Goal: Information Seeking & Learning: Learn about a topic

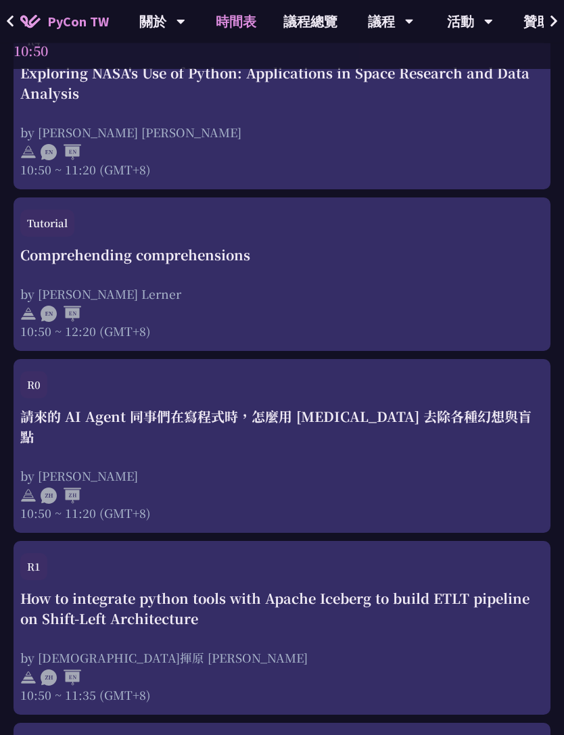
scroll to position [704, 0]
click at [360, 433] on div "請來的 AI Agent 同事們在寫程式時，怎麼用 [MEDICAL_DATA] 去除各種幻想與盲點 by [PERSON_NAME] 10:50 ~ 11:…" at bounding box center [281, 464] width 523 height 115
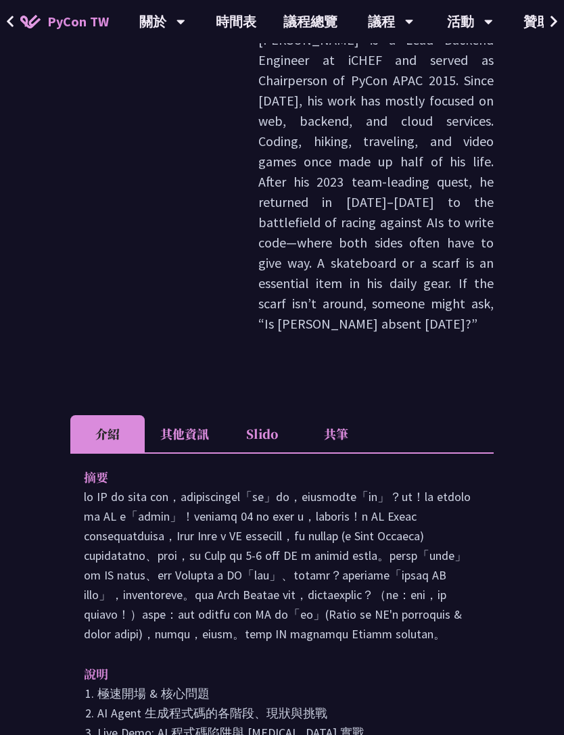
scroll to position [481, 0]
click at [339, 414] on li "共筆" at bounding box center [336, 432] width 74 height 37
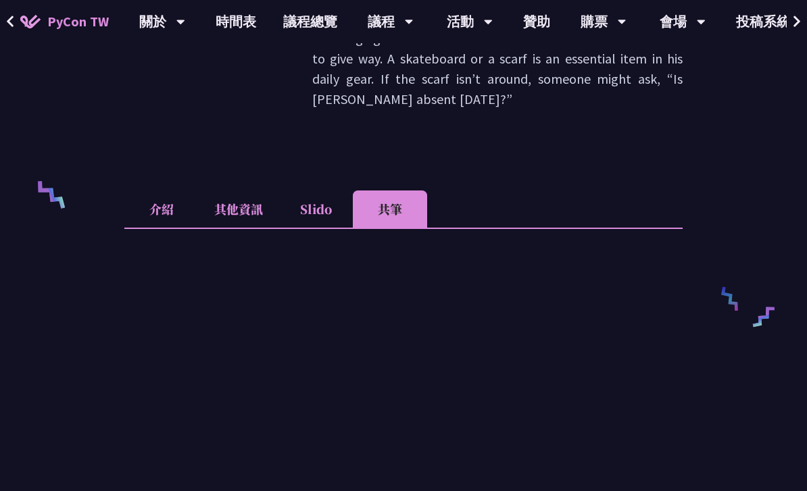
scroll to position [473, 0]
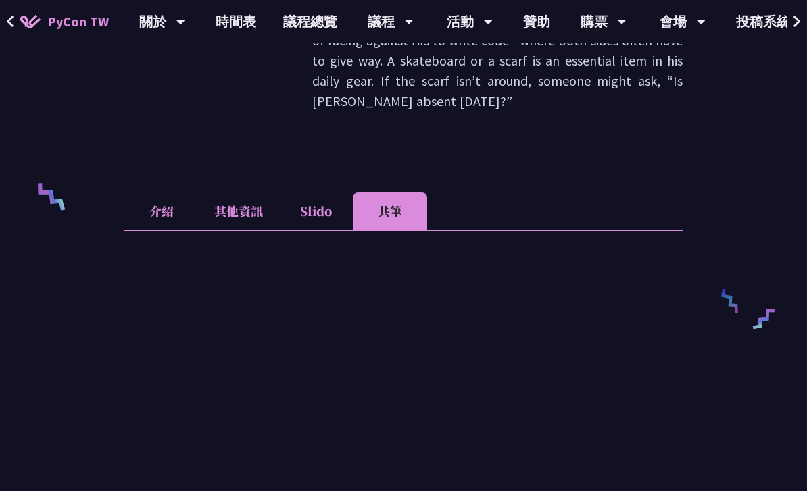
click at [163, 193] on li "介紹" at bounding box center [161, 211] width 74 height 37
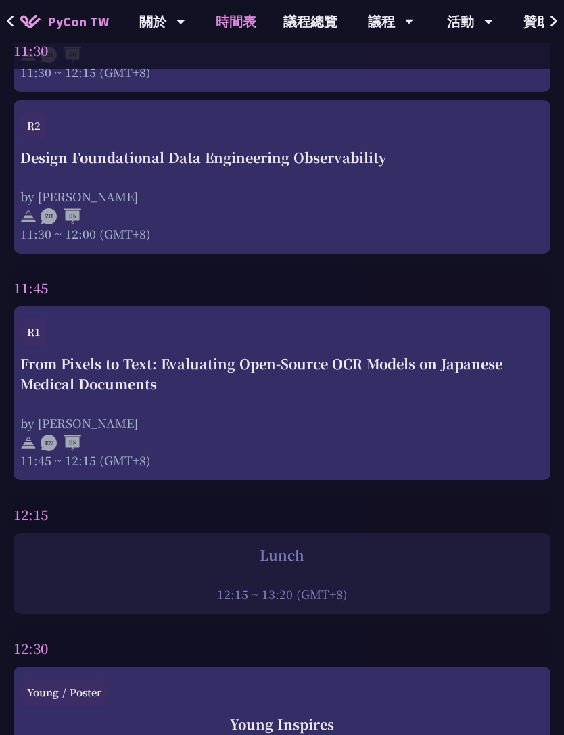
scroll to position [1879, 0]
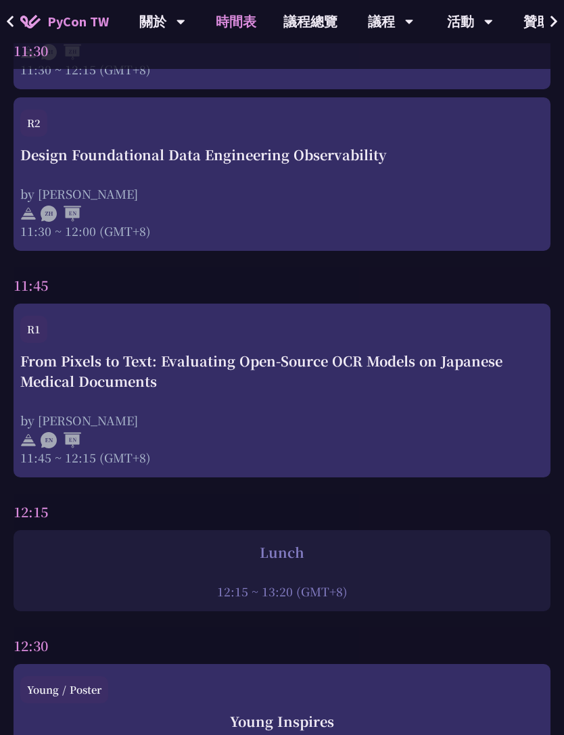
click at [448, 382] on div "From Pixels to Text: Evaluating Open-Source OCR Models on Japanese Medical Docu…" at bounding box center [281, 408] width 523 height 115
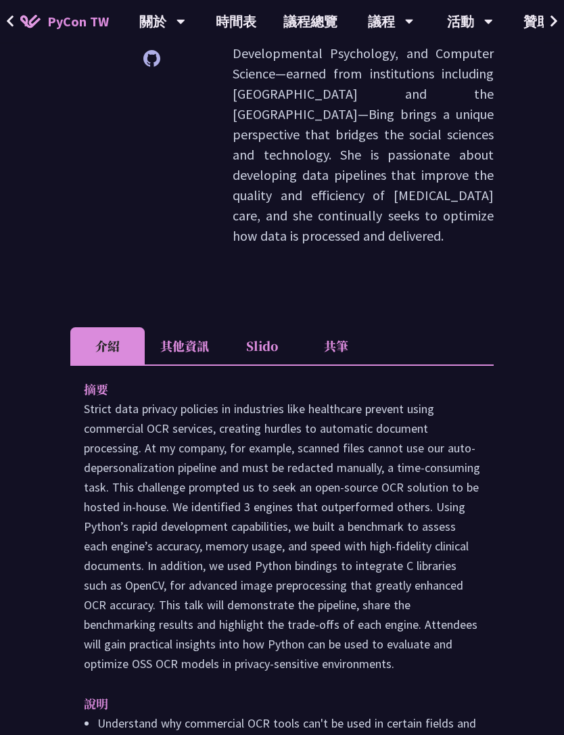
scroll to position [366, 0]
click at [341, 327] on li "共筆" at bounding box center [336, 345] width 74 height 37
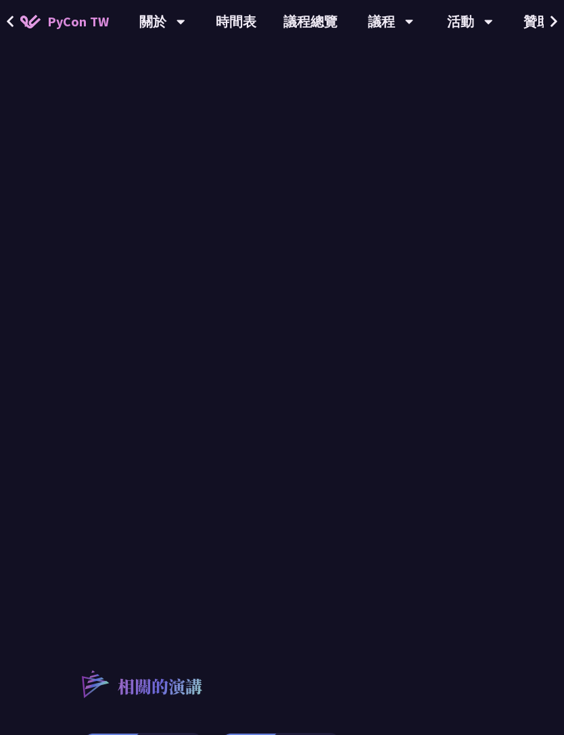
scroll to position [720, 0]
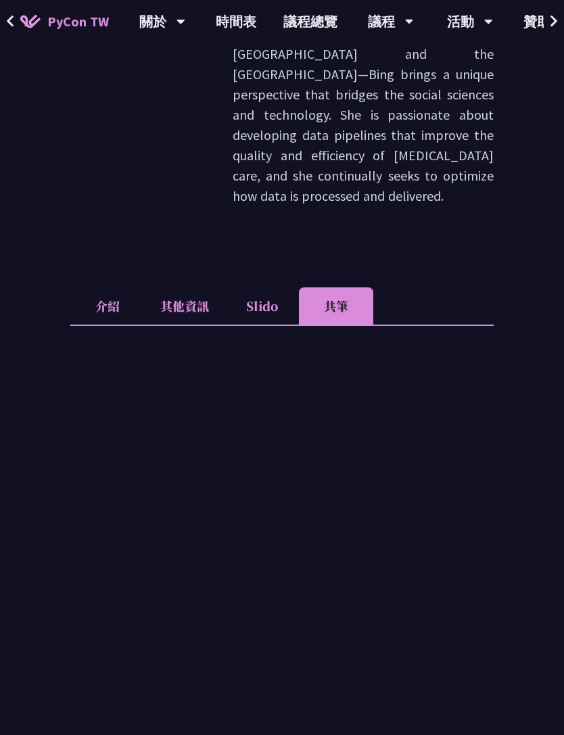
click at [105, 288] on li "介紹" at bounding box center [107, 306] width 74 height 37
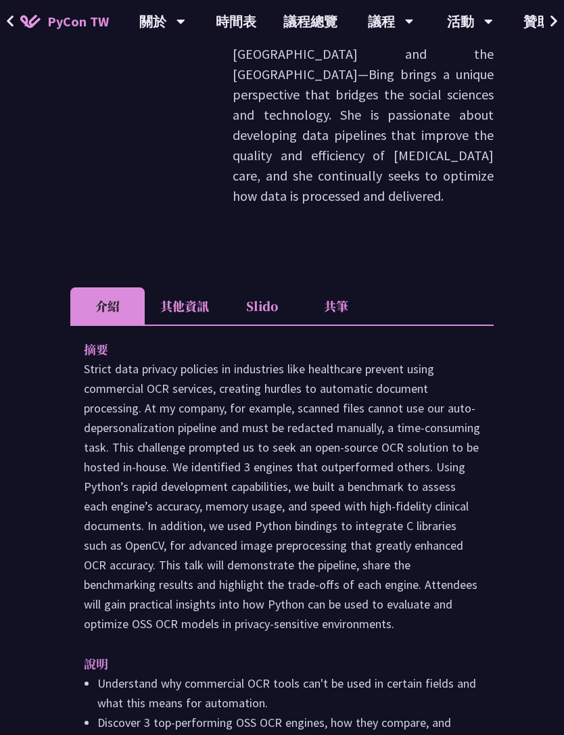
scroll to position [406, 0]
